Goal: Find contact information: Find contact information

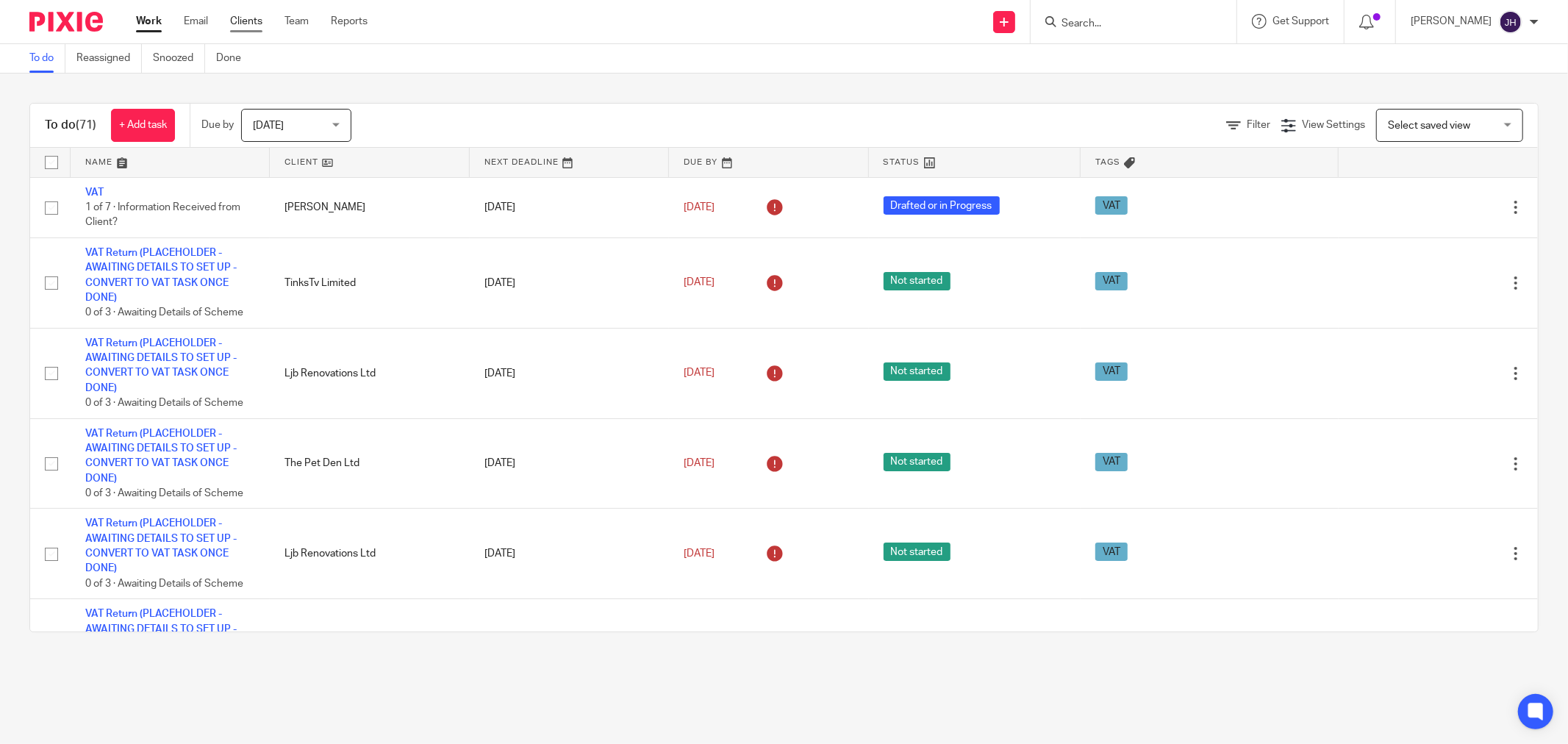
click at [259, 19] on link "Clients" at bounding box center [246, 22] width 32 height 15
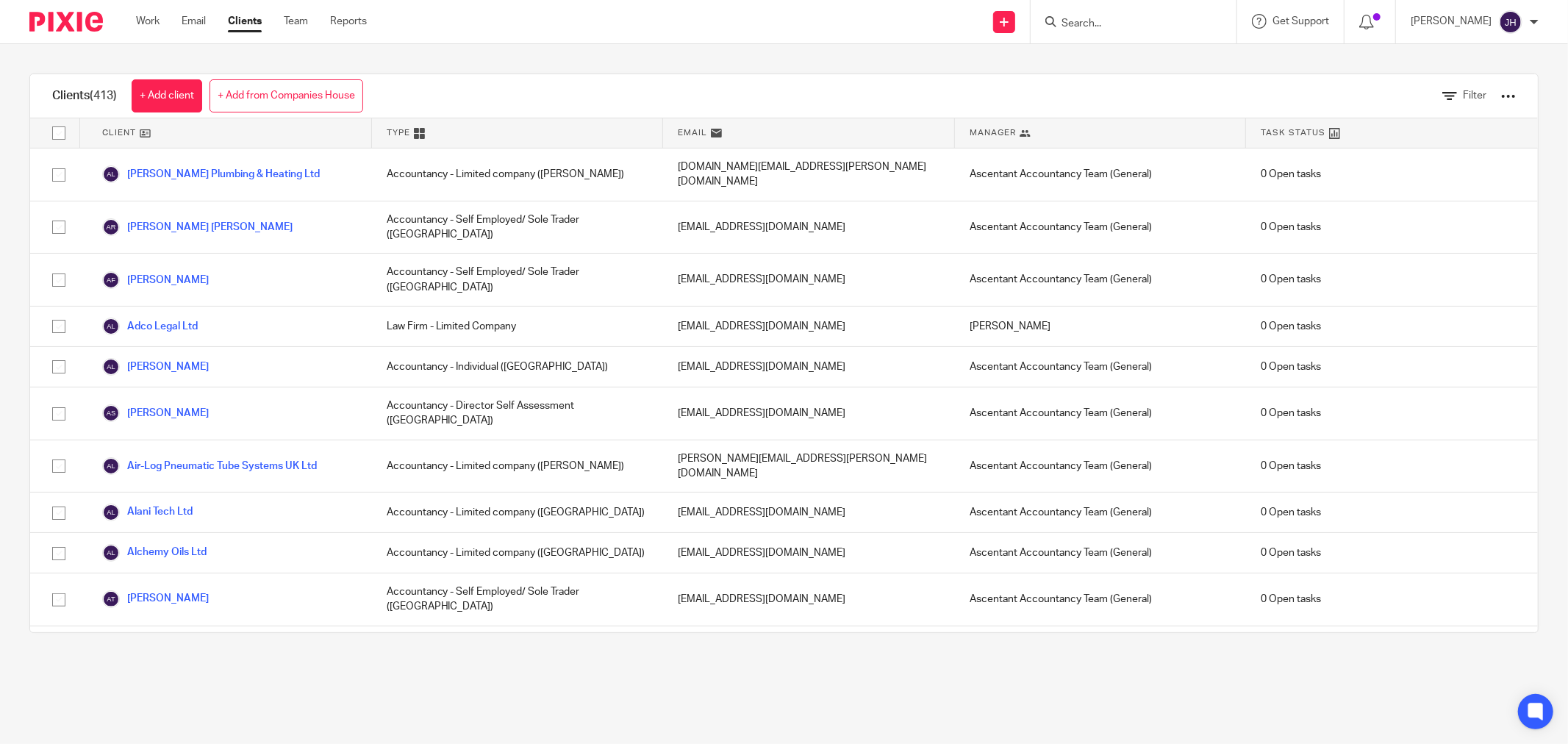
click at [1091, 30] on div at bounding box center [1133, 22] width 206 height 43
click at [1107, 20] on input "Search" at bounding box center [1125, 24] width 132 height 13
type input "lemon"
click at [1144, 57] on link at bounding box center [1168, 63] width 222 height 34
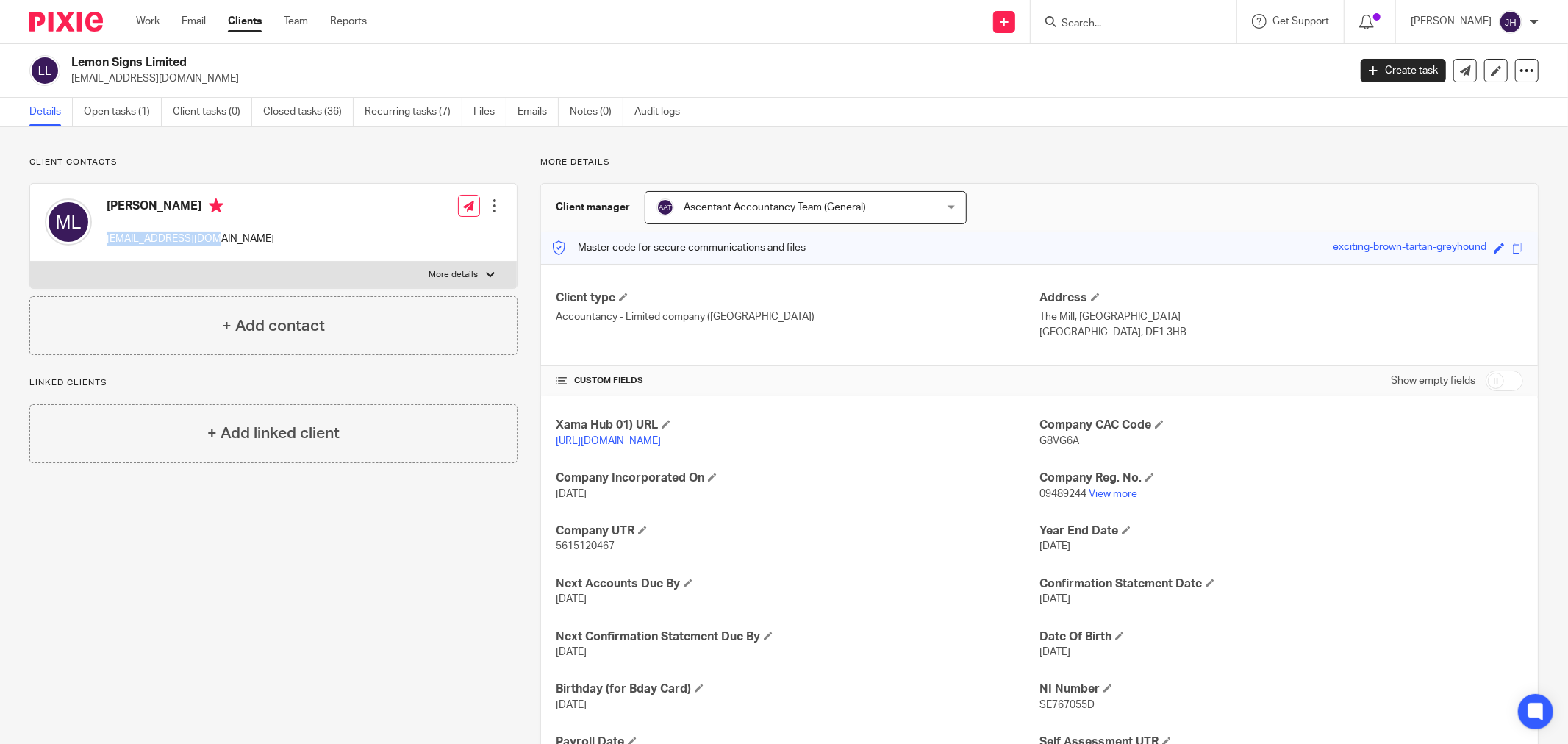
drag, startPoint x: 210, startPoint y: 236, endPoint x: 105, endPoint y: 234, distance: 105.0
click at [105, 234] on div "[PERSON_NAME] [EMAIL_ADDRESS][DOMAIN_NAME]" at bounding box center [160, 222] width 230 height 62
copy p "[EMAIL_ADDRESS][DOMAIN_NAME]"
